Goal: Information Seeking & Learning: Find specific page/section

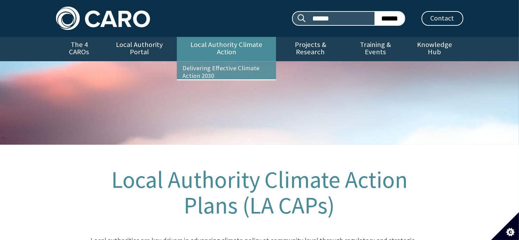
click at [203, 45] on link "Local Authority Climate Action" at bounding box center [226, 49] width 99 height 24
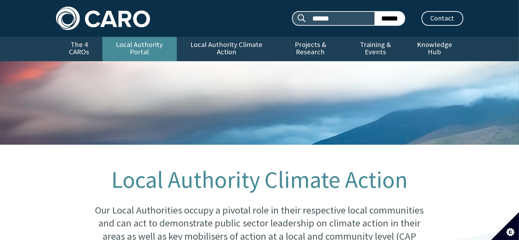
click at [143, 41] on link "Local Authority Portal" at bounding box center [139, 49] width 75 height 24
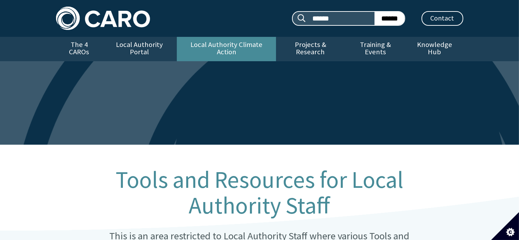
click at [213, 40] on link "Local Authority Climate Action" at bounding box center [226, 49] width 99 height 24
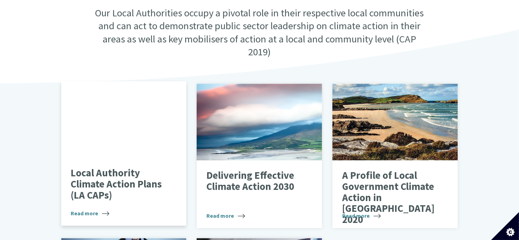
scroll to position [209, 0]
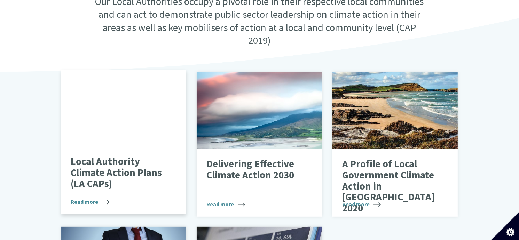
click at [95, 198] on span "Read more" at bounding box center [90, 202] width 39 height 8
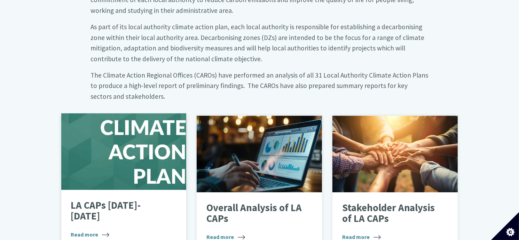
scroll to position [383, 0]
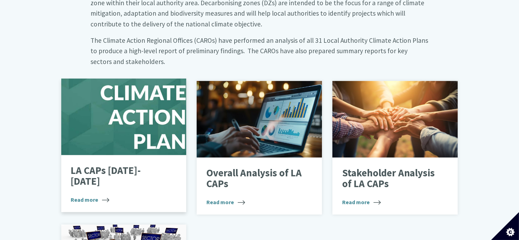
click at [145, 133] on div at bounding box center [123, 117] width 125 height 77
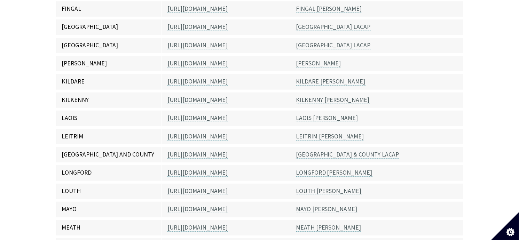
scroll to position [383, 0]
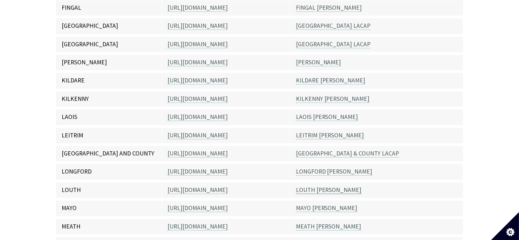
click at [309, 186] on link "LOUTH [PERSON_NAME]" at bounding box center [329, 190] width 66 height 8
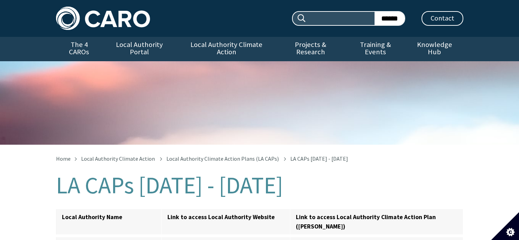
scroll to position [389, 0]
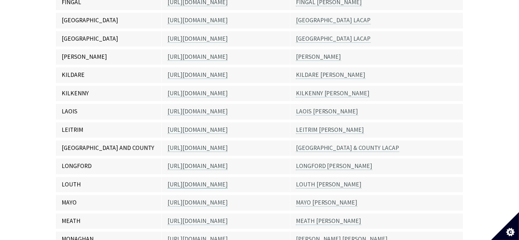
click at [201, 181] on link "https://www.louthcoco.ie/en/" at bounding box center [198, 185] width 60 height 8
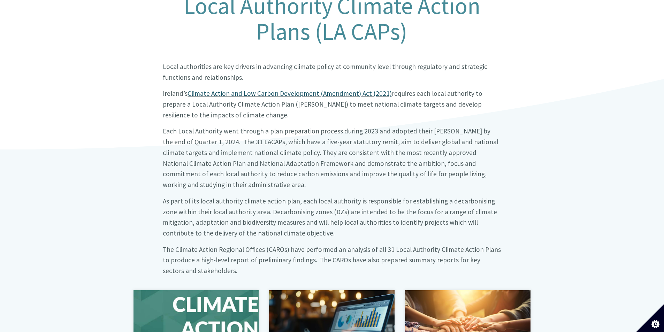
scroll to position [279, 0]
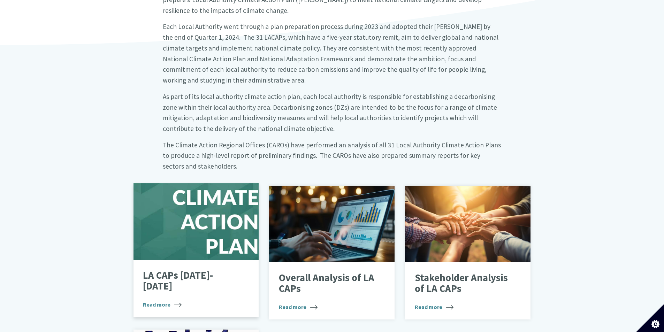
click at [170, 260] on div "LA CAPs 2024-2029 Read more" at bounding box center [195, 288] width 125 height 57
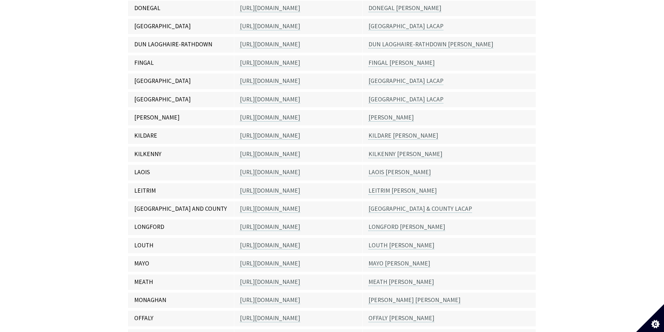
scroll to position [488, 0]
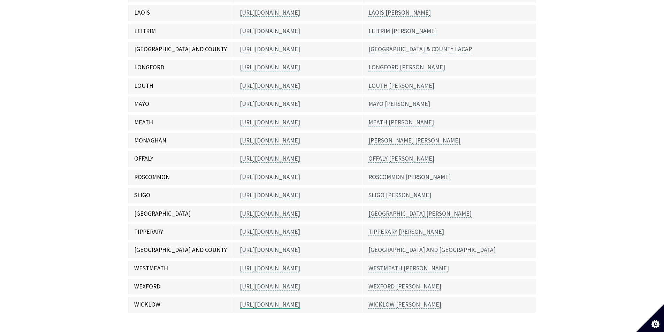
click at [270, 301] on link "[URL][DOMAIN_NAME]" at bounding box center [270, 305] width 60 height 8
